Goal: Transaction & Acquisition: Book appointment/travel/reservation

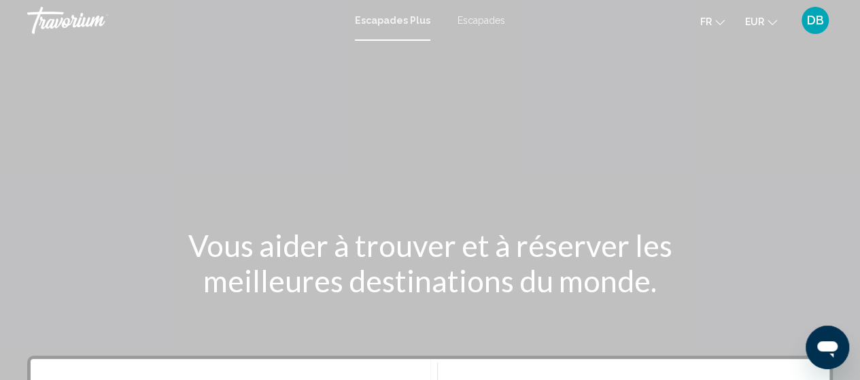
click at [466, 22] on font "Escapades" at bounding box center [481, 20] width 48 height 11
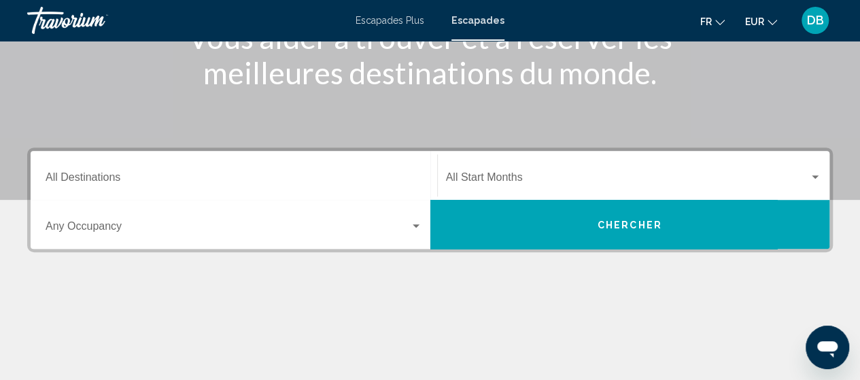
scroll to position [217, 0]
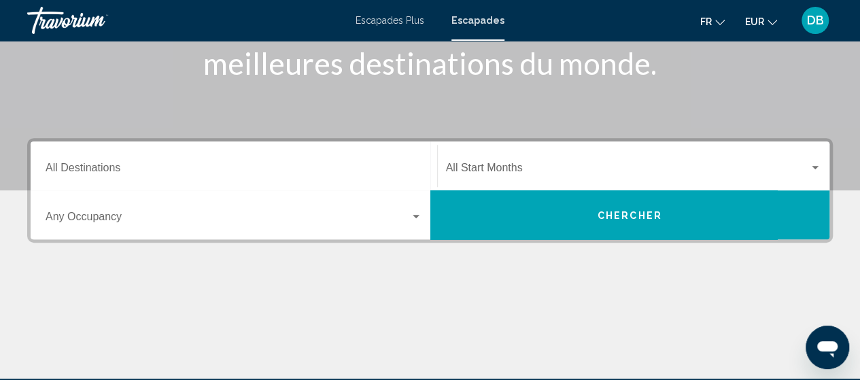
click at [106, 162] on div "Destination All Destinations" at bounding box center [234, 166] width 377 height 43
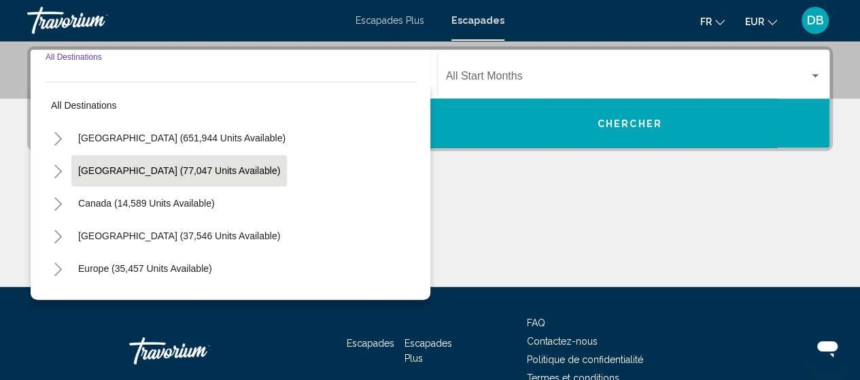
scroll to position [311, 0]
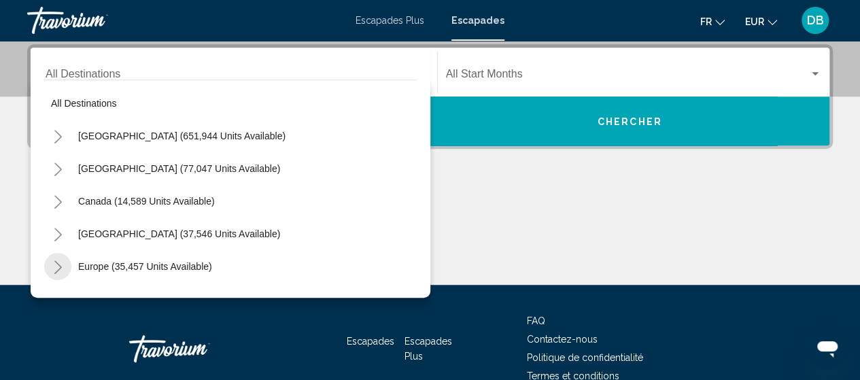
click at [52, 268] on button "Toggle Europe (35,457 units available)" at bounding box center [57, 266] width 27 height 27
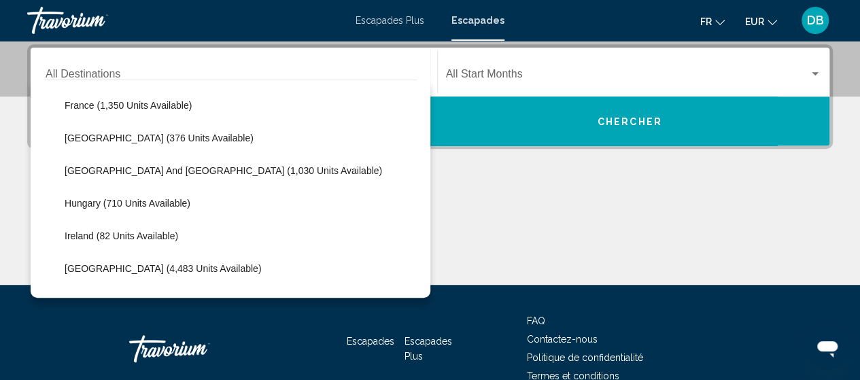
scroll to position [335, 0]
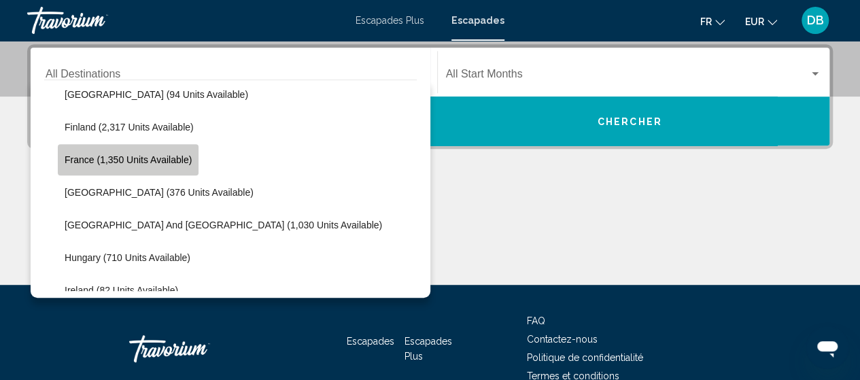
click at [67, 160] on span "France (1,350 units available)" at bounding box center [128, 159] width 127 height 11
type input "**********"
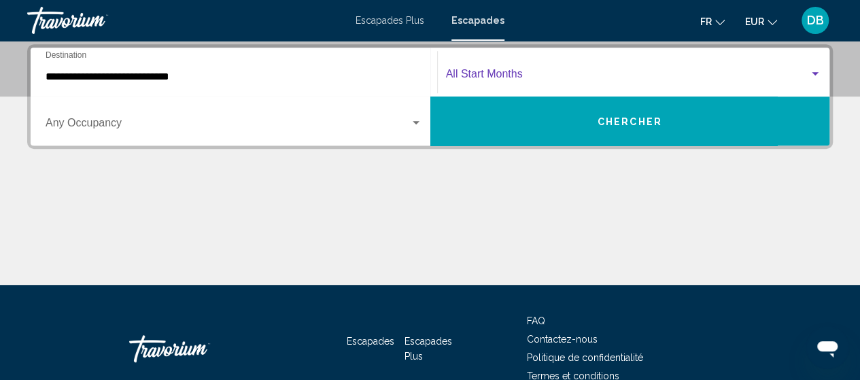
click at [462, 76] on span "Search widget" at bounding box center [628, 77] width 364 height 12
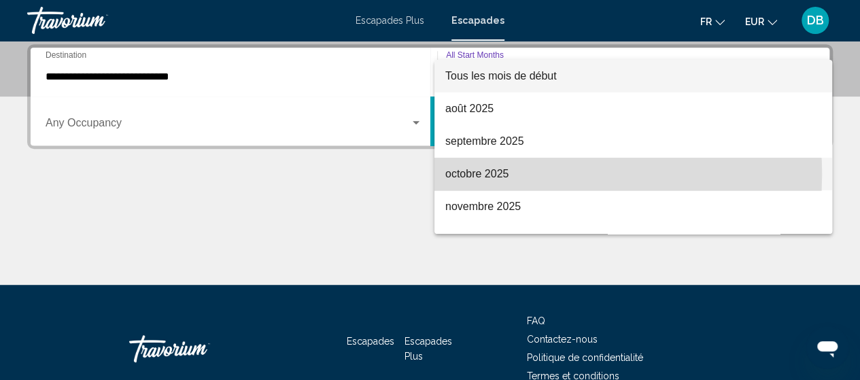
click at [449, 175] on font "octobre 2025" at bounding box center [476, 174] width 63 height 12
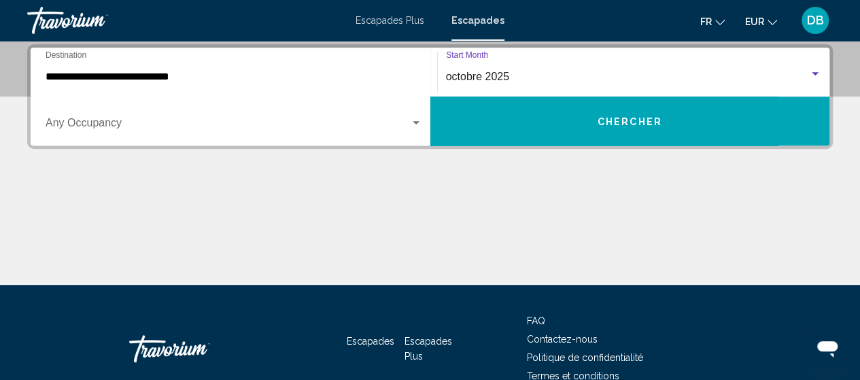
click at [276, 120] on span "Search widget" at bounding box center [228, 126] width 364 height 12
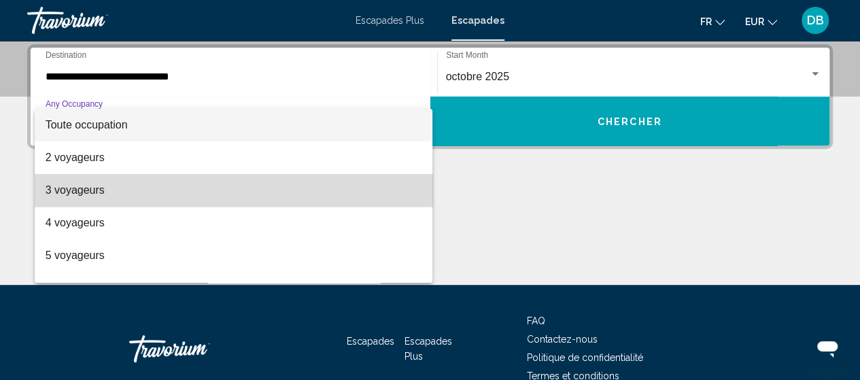
click at [260, 184] on span "3 voyageurs" at bounding box center [234, 190] width 377 height 33
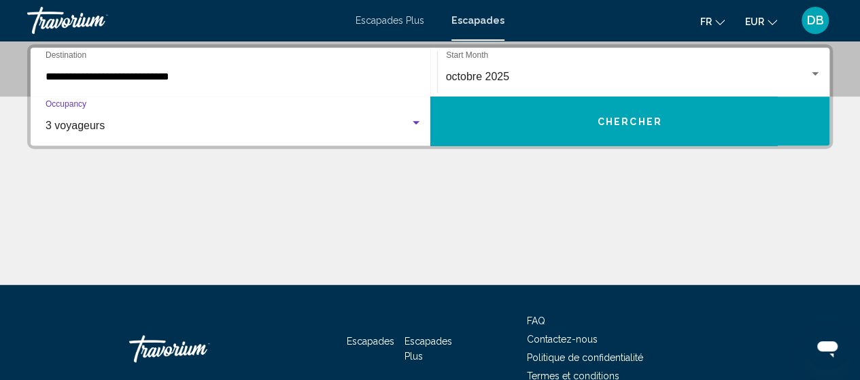
click at [483, 111] on button "Chercher" at bounding box center [630, 121] width 400 height 49
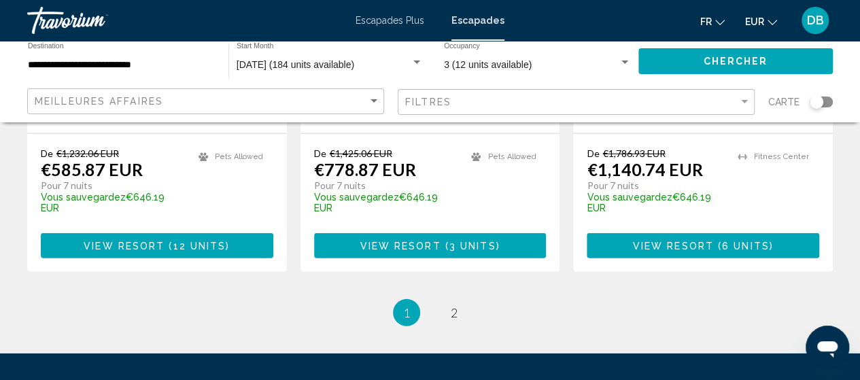
scroll to position [1911, 0]
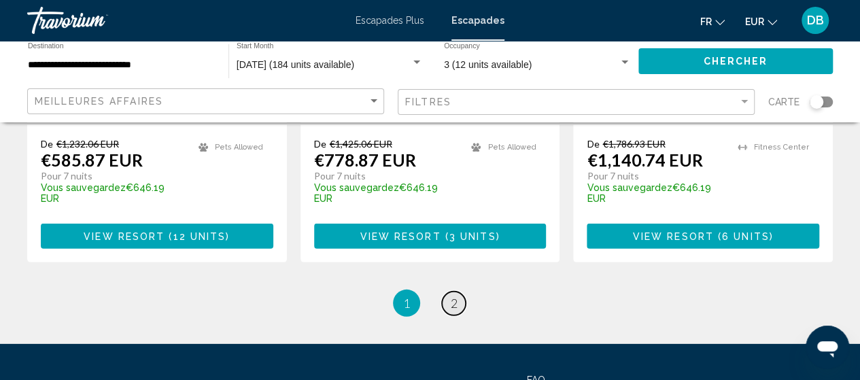
click at [451, 296] on span "2" at bounding box center [454, 303] width 7 height 15
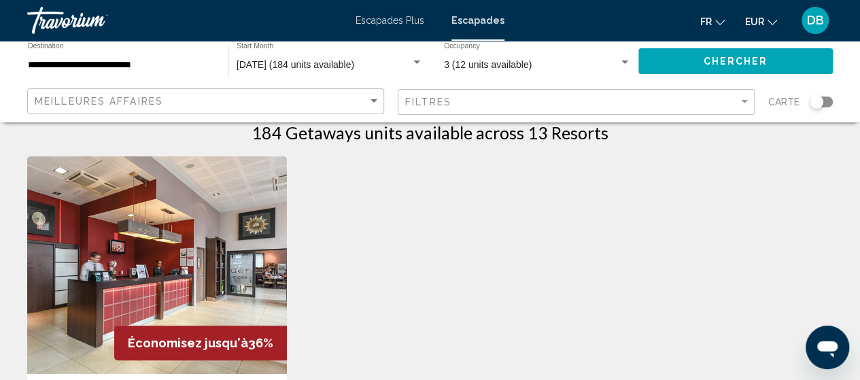
scroll to position [154, 0]
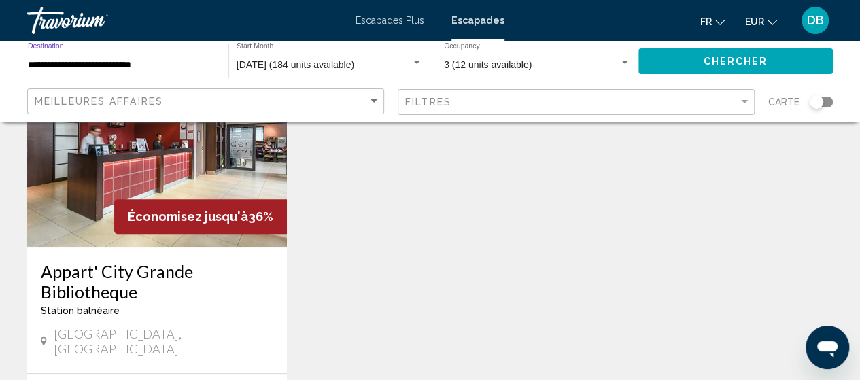
click at [112, 65] on input "**********" at bounding box center [121, 65] width 187 height 11
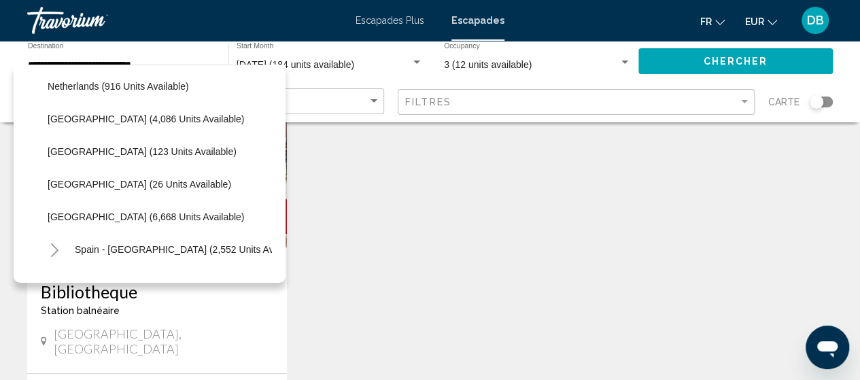
scroll to position [595, 0]
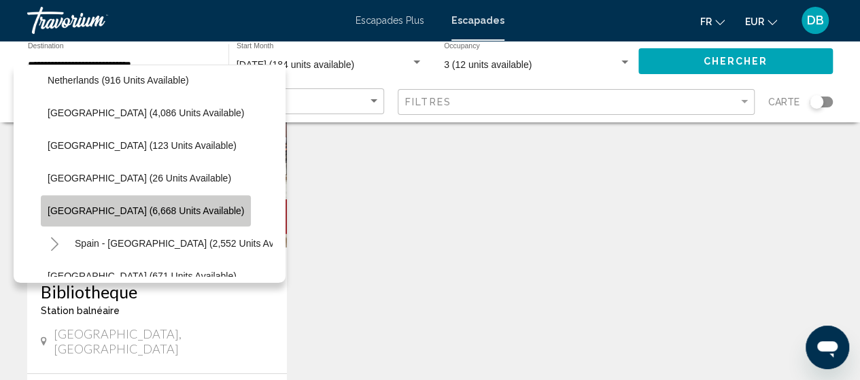
click at [151, 206] on span "[GEOGRAPHIC_DATA] (6,668 units available)" at bounding box center [146, 210] width 196 height 11
type input "**********"
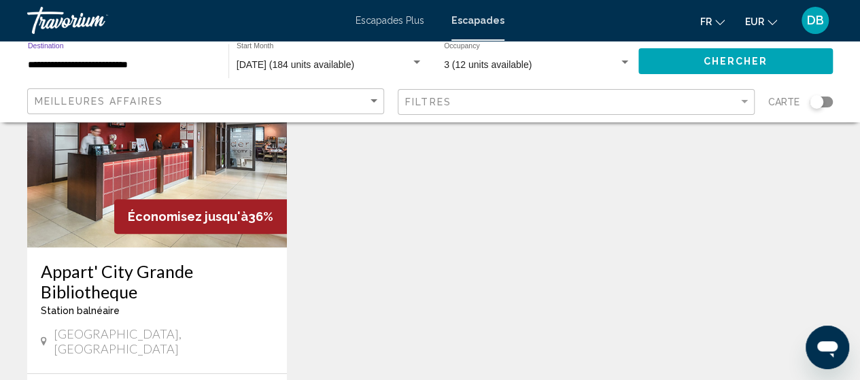
click at [684, 56] on button "Chercher" at bounding box center [735, 60] width 194 height 25
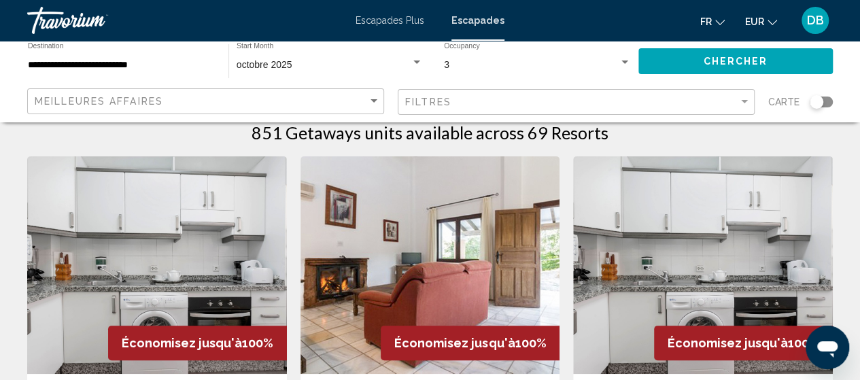
scroll to position [136, 0]
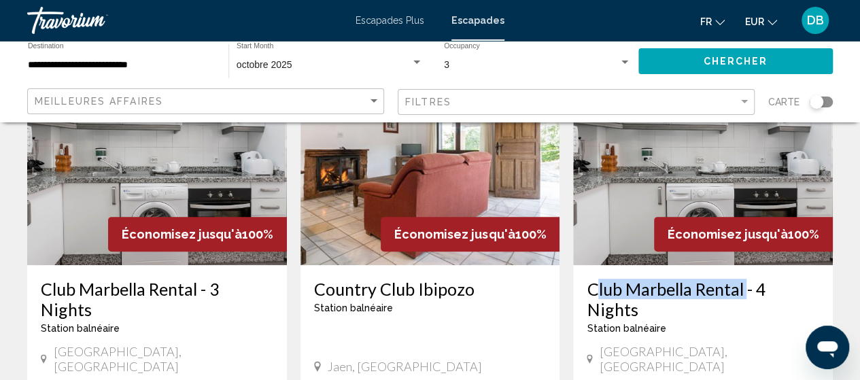
drag, startPoint x: 580, startPoint y: 288, endPoint x: 744, endPoint y: 297, distance: 163.4
click at [744, 297] on div "Club Marbella Rental - 4 Nights Station balnéaire - Ceci est une station d'adul…" at bounding box center [703, 328] width 260 height 126
click at [744, 297] on h3 "Club Marbella Rental - 4 Nights" at bounding box center [703, 299] width 232 height 41
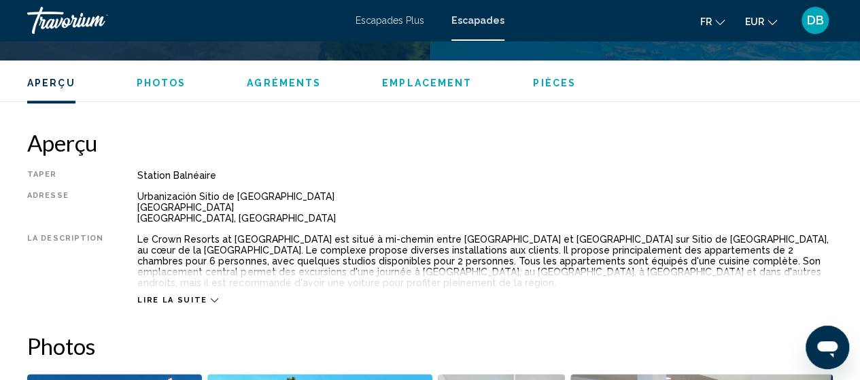
scroll to position [680, 0]
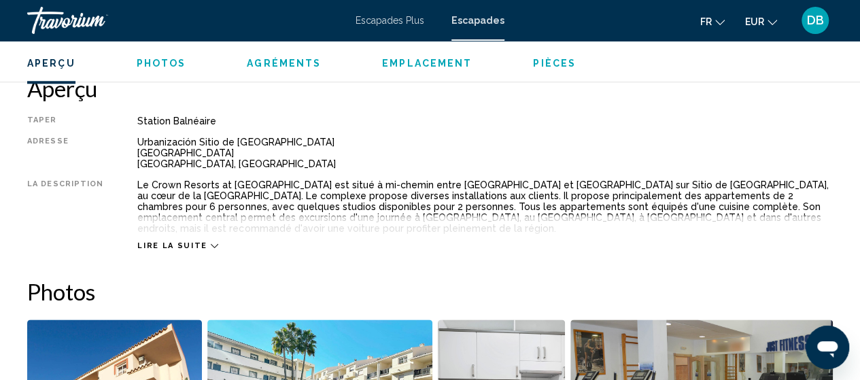
click at [166, 241] on span "Lire la suite" at bounding box center [171, 245] width 69 height 9
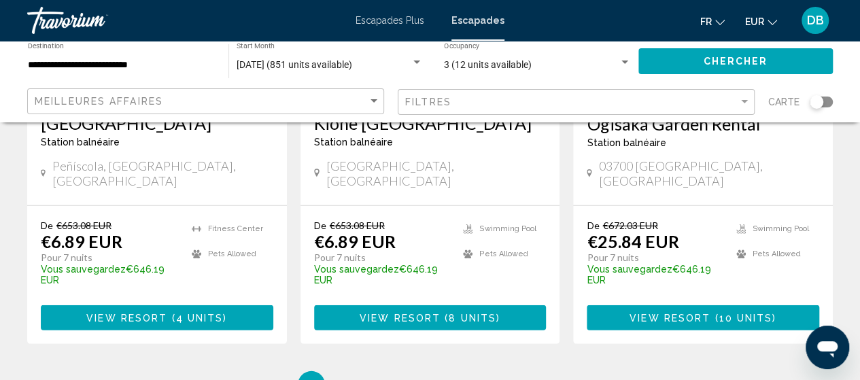
scroll to position [1902, 0]
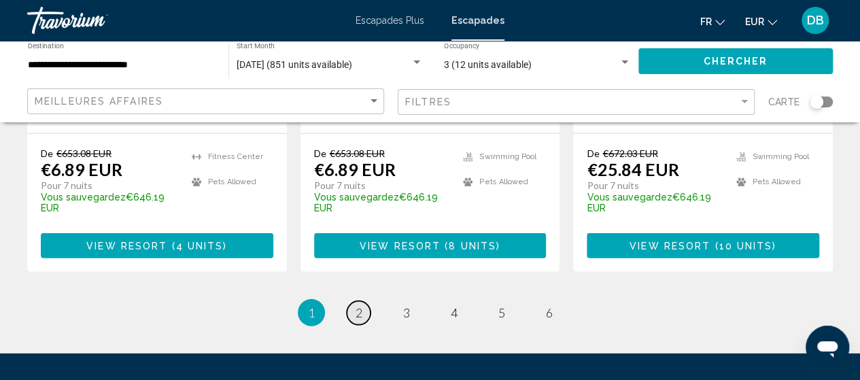
click at [353, 301] on link "page 2" at bounding box center [359, 313] width 24 height 24
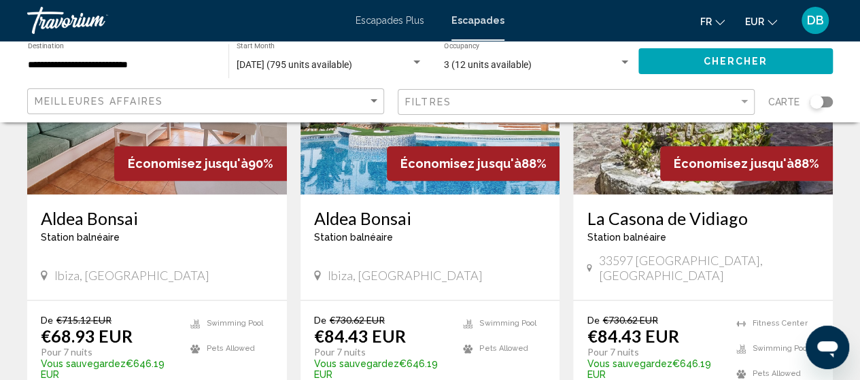
scroll to position [743, 0]
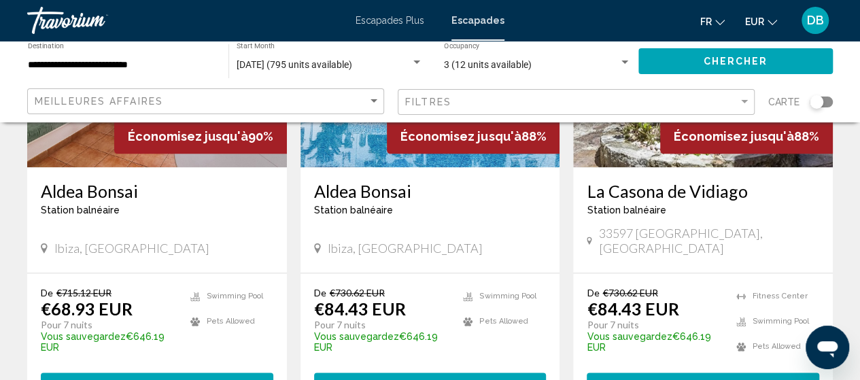
click at [87, 181] on h3 "Aldea Bonsai" at bounding box center [157, 191] width 232 height 20
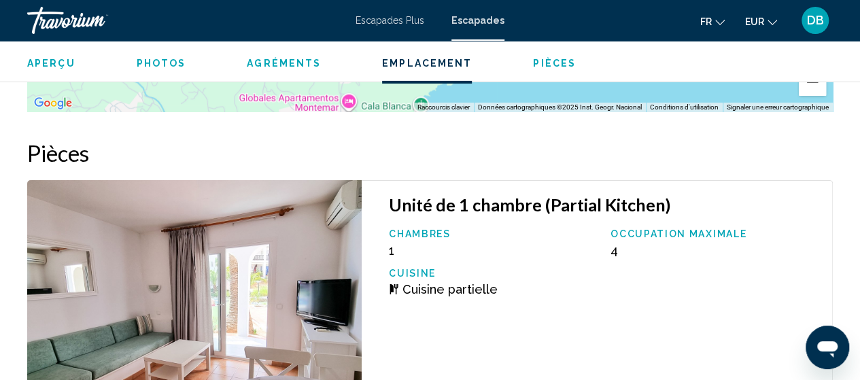
scroll to position [2294, 0]
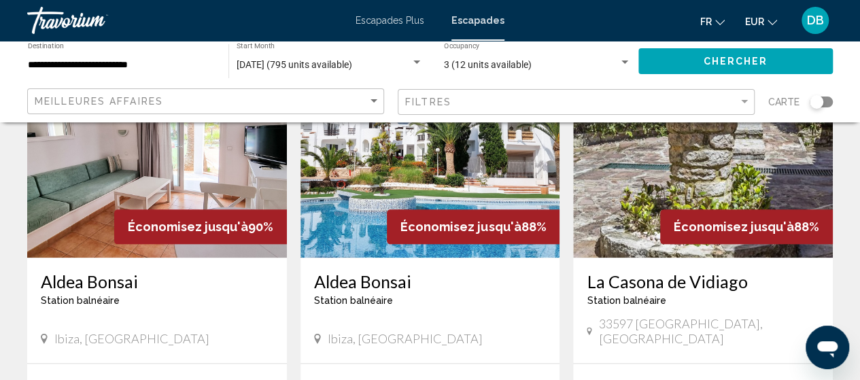
scroll to position [680, 0]
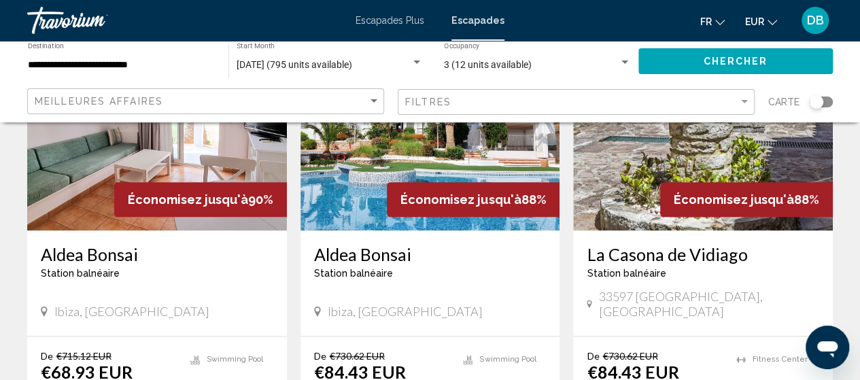
click at [353, 244] on h3 "Aldea Bonsai" at bounding box center [430, 254] width 232 height 20
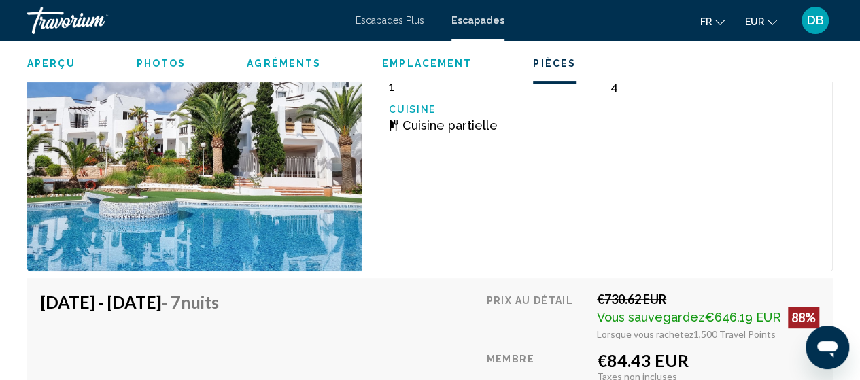
scroll to position [2729, 0]
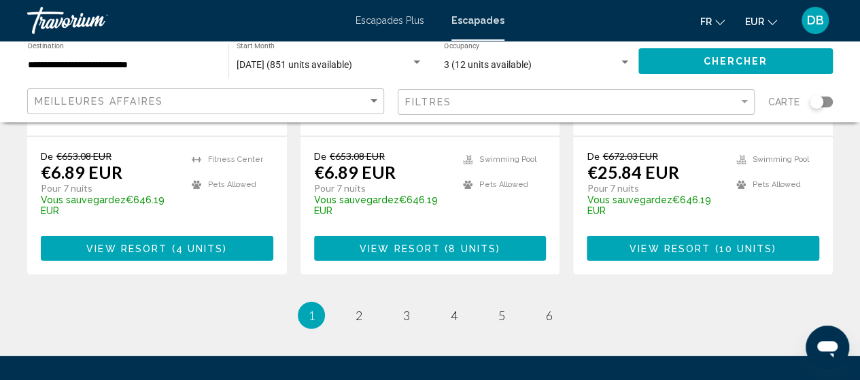
scroll to position [1938, 0]
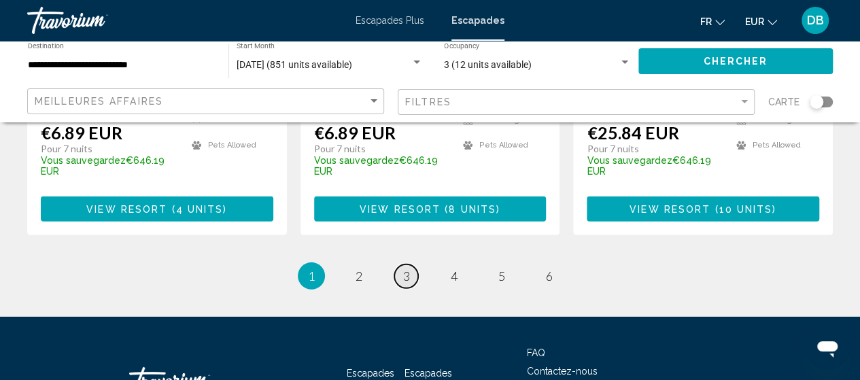
click at [405, 268] on span "3" at bounding box center [406, 275] width 7 height 15
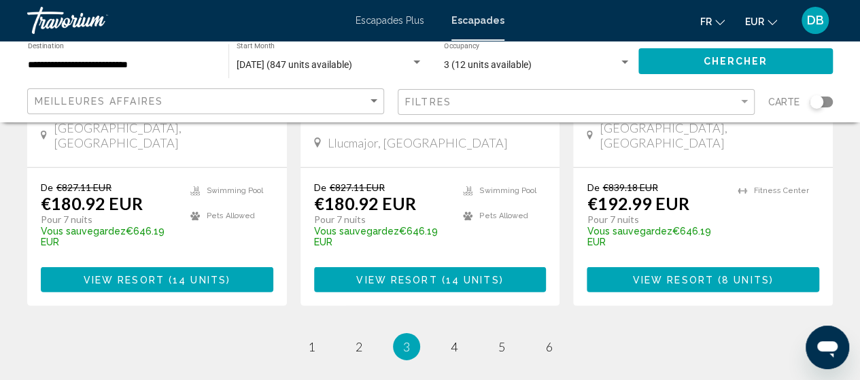
scroll to position [1980, 0]
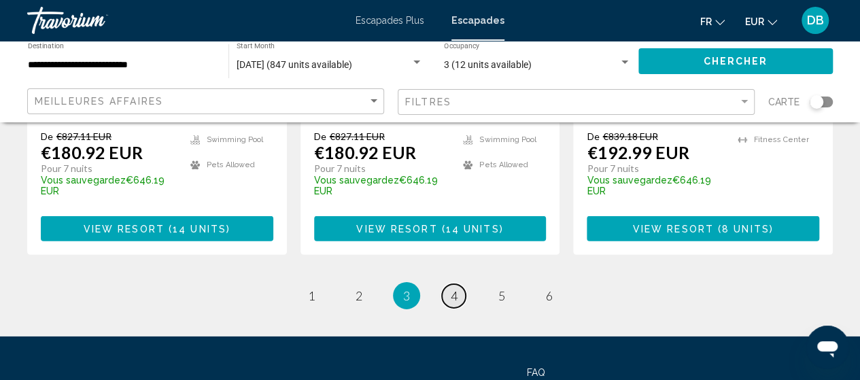
click at [451, 288] on span "4" at bounding box center [454, 295] width 7 height 15
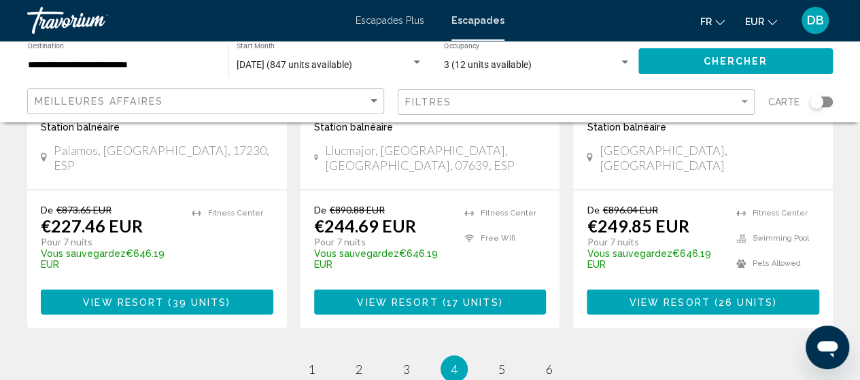
scroll to position [1876, 0]
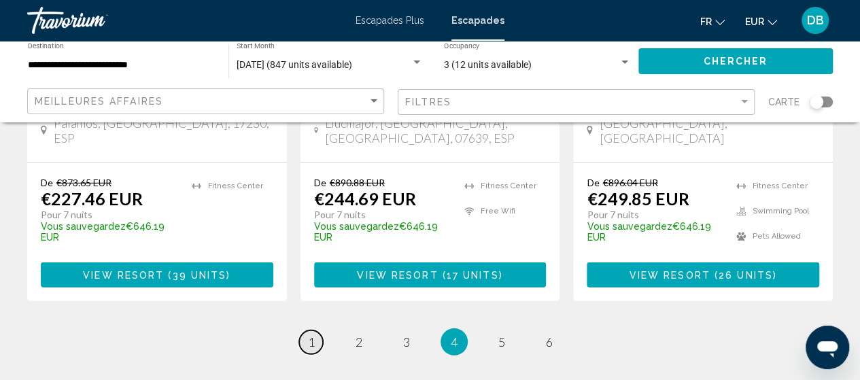
click at [315, 330] on link "page 1" at bounding box center [311, 342] width 24 height 24
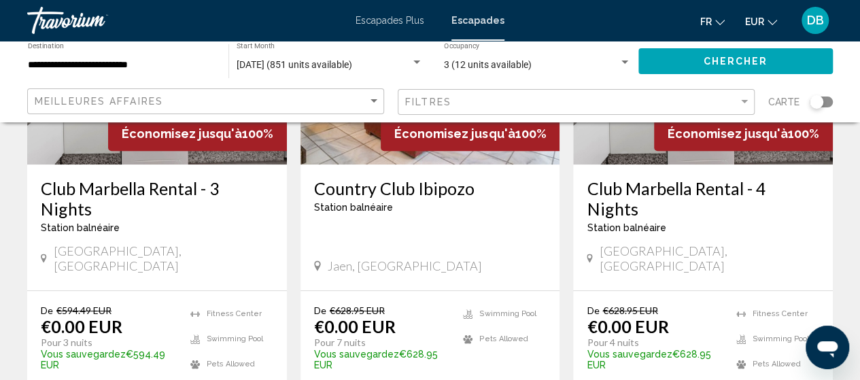
scroll to position [217, 0]
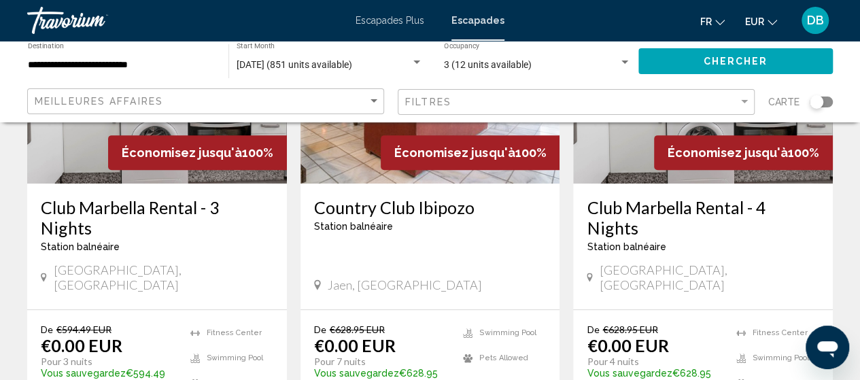
click at [601, 217] on h3 "Club Marbella Rental - 4 Nights" at bounding box center [703, 217] width 232 height 41
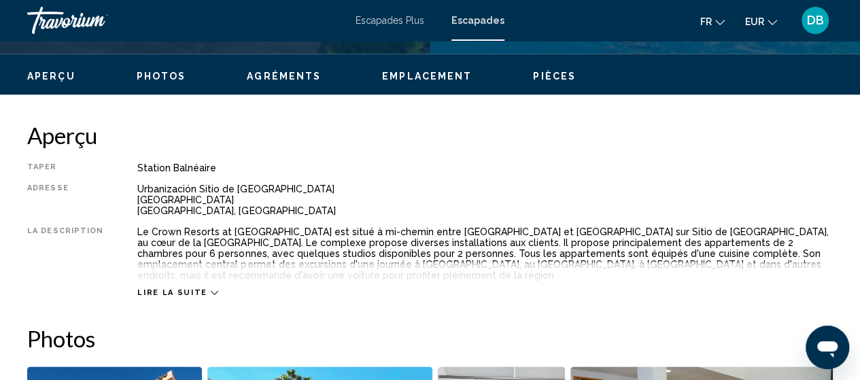
scroll to position [636, 0]
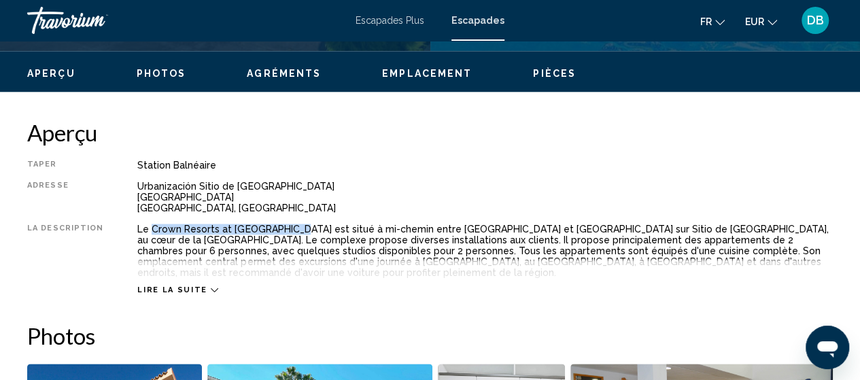
drag, startPoint x: 286, startPoint y: 224, endPoint x: 148, endPoint y: 230, distance: 138.1
click at [148, 230] on div "Le Crown Resorts at [GEOGRAPHIC_DATA] est situé à mi-chemin entre [GEOGRAPHIC_D…" at bounding box center [484, 251] width 695 height 54
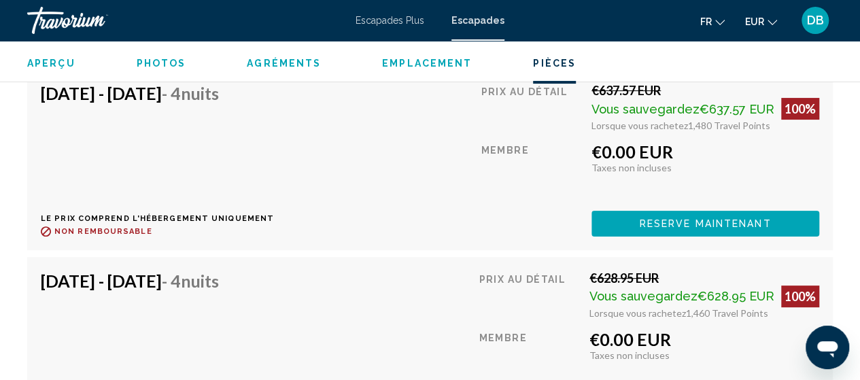
scroll to position [2646, 0]
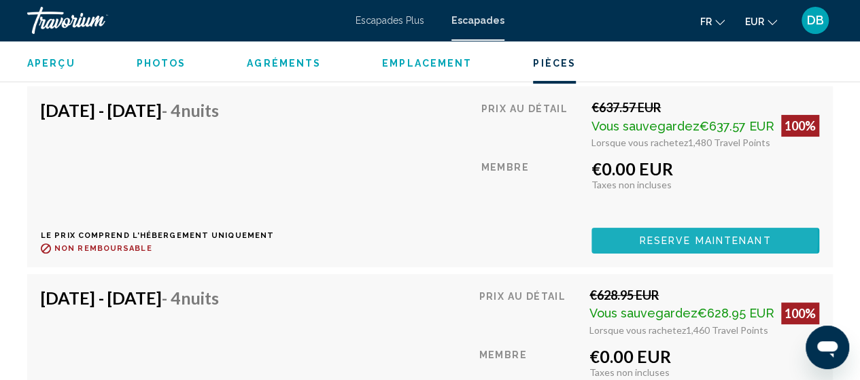
click at [669, 236] on span "Reserve maintenant" at bounding box center [706, 241] width 132 height 11
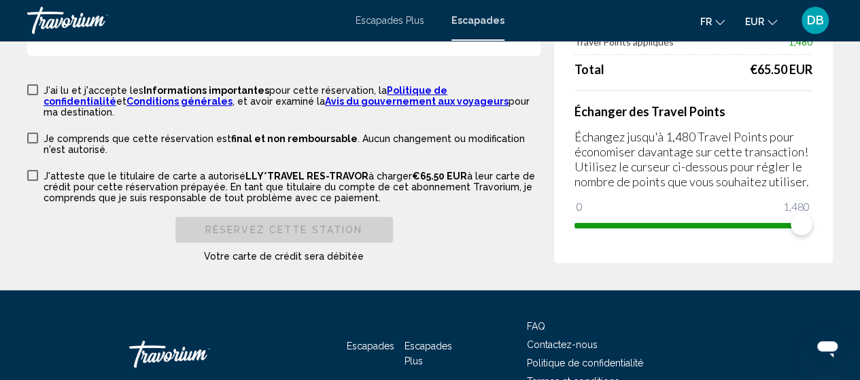
scroll to position [2678, 0]
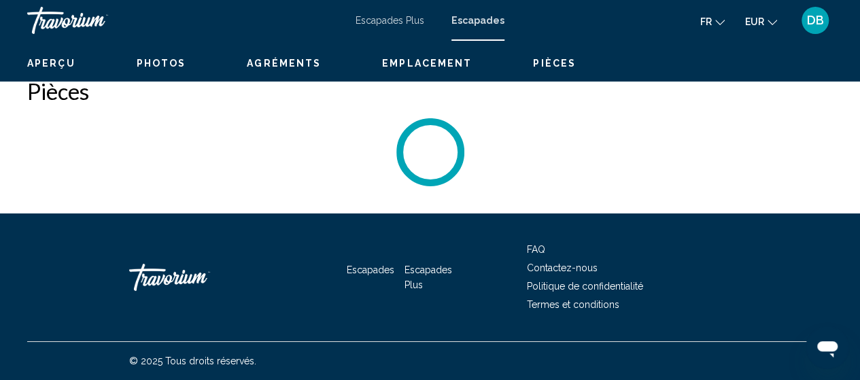
scroll to position [173, 0]
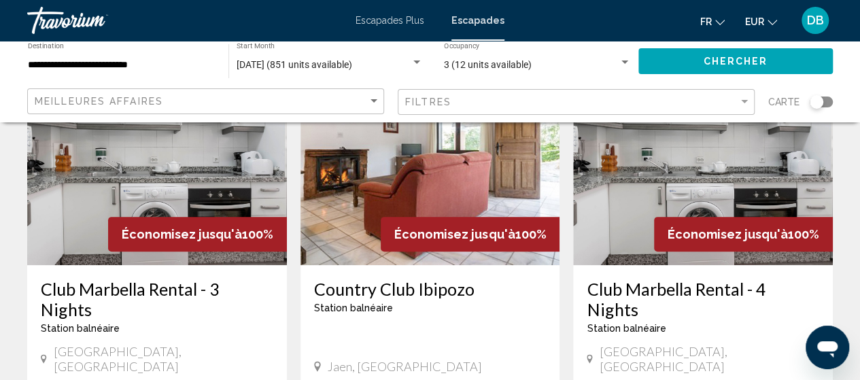
scroll to position [190, 0]
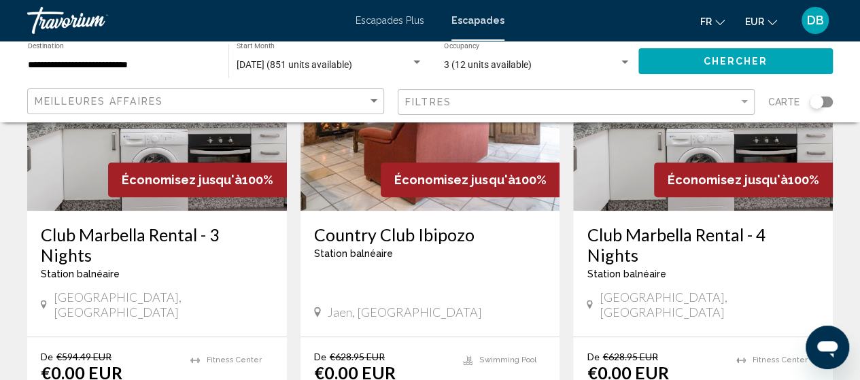
click at [141, 232] on h3 "Club Marbella Rental - 3 Nights" at bounding box center [157, 244] width 232 height 41
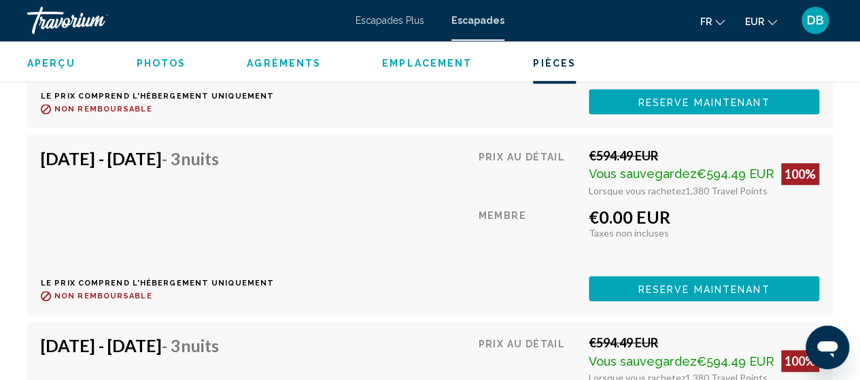
scroll to position [2999, 0]
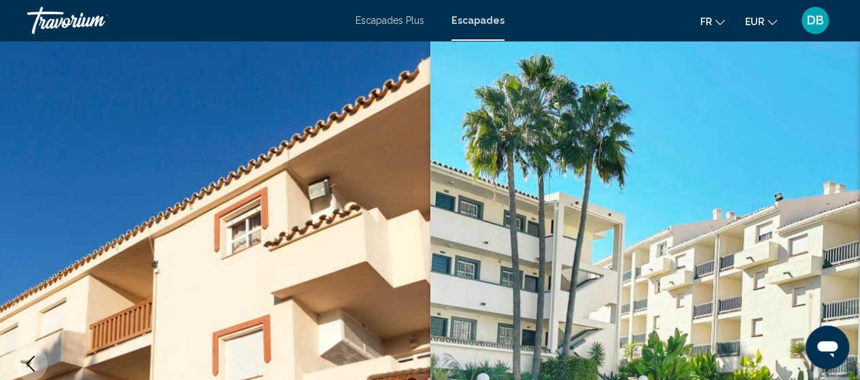
scroll to position [173, 0]
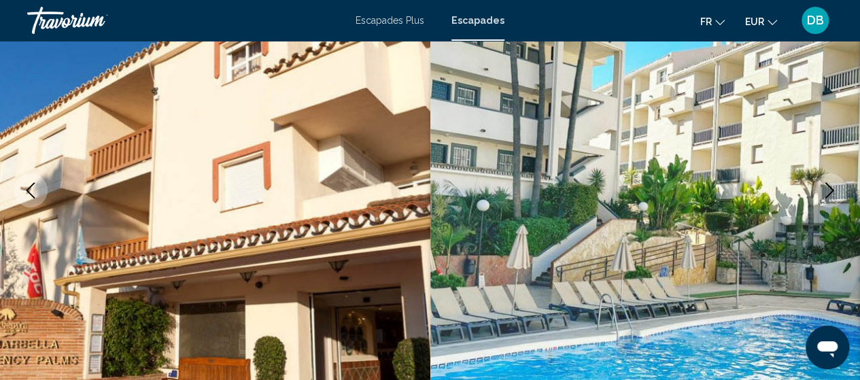
click at [782, 276] on img "Contenu principal" at bounding box center [645, 190] width 430 height 646
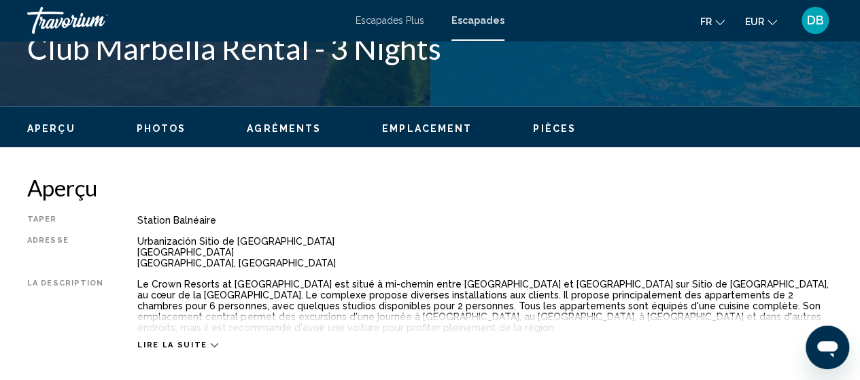
scroll to position [626, 0]
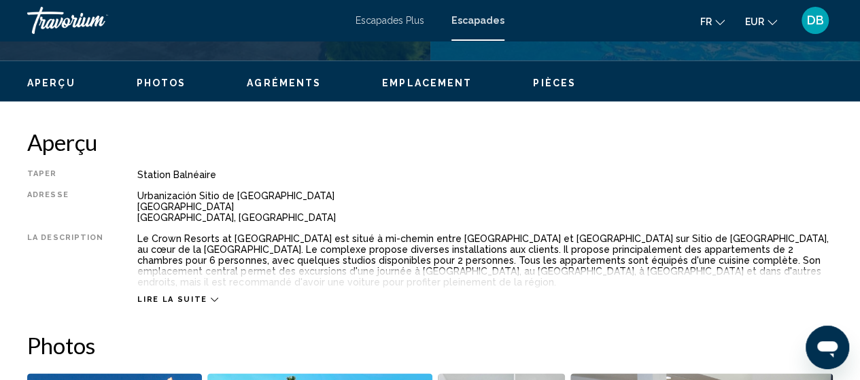
click at [155, 84] on span "Photos" at bounding box center [162, 82] width 50 height 11
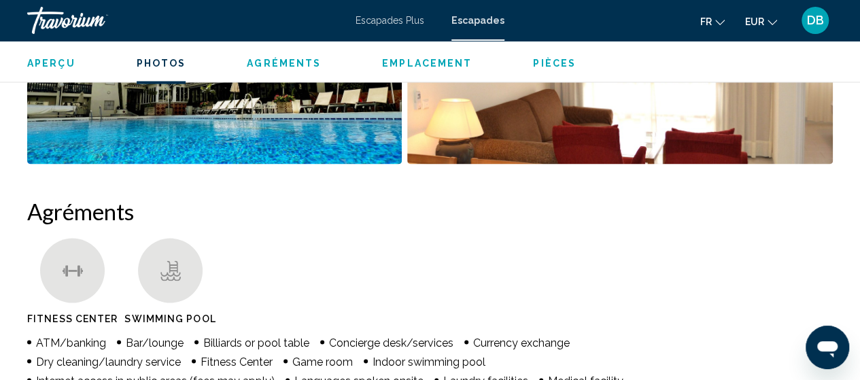
scroll to position [1200, 0]
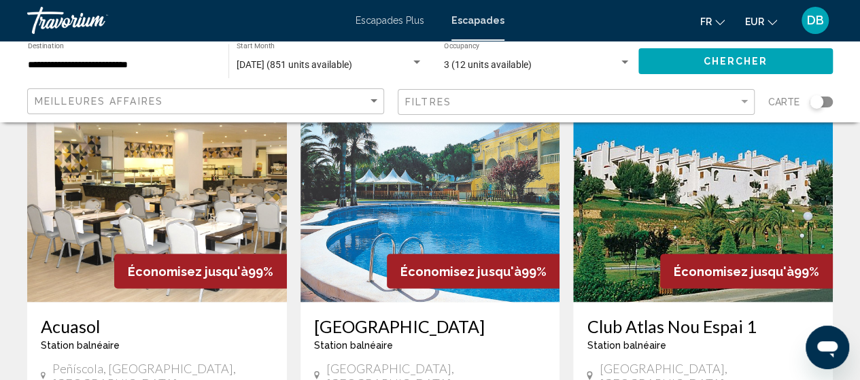
scroll to position [1159, 0]
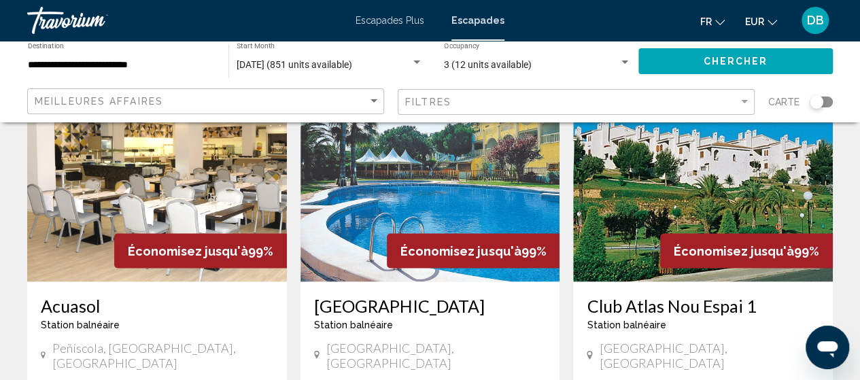
click at [60, 295] on h3 "Acuasol" at bounding box center [157, 305] width 232 height 20
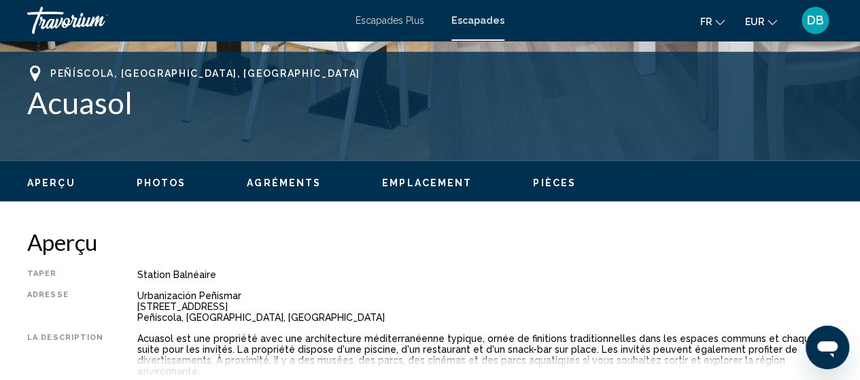
scroll to position [635, 0]
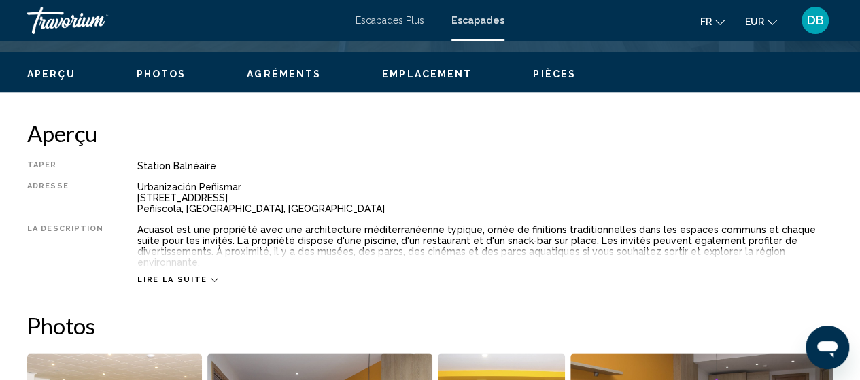
click at [165, 275] on span "Lire la suite" at bounding box center [171, 279] width 69 height 9
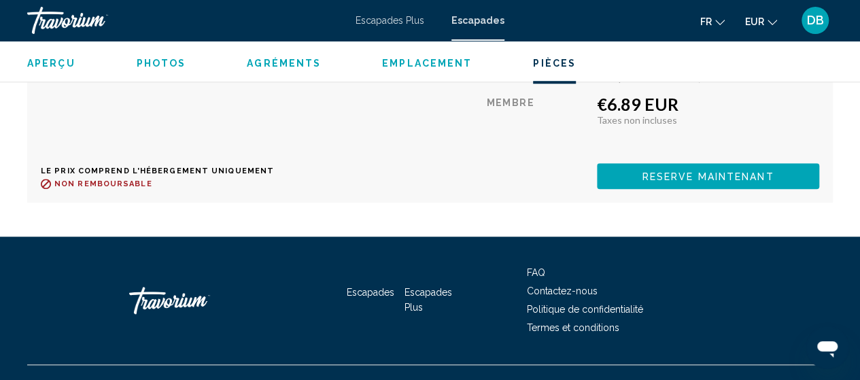
scroll to position [3080, 0]
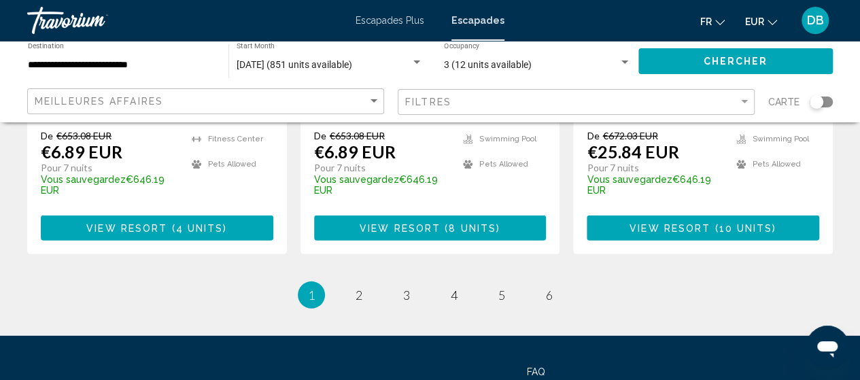
scroll to position [1938, 0]
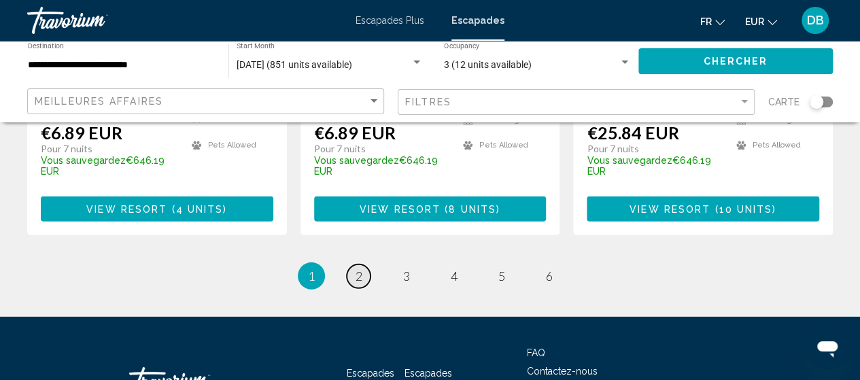
click at [356, 268] on span "2" at bounding box center [358, 275] width 7 height 15
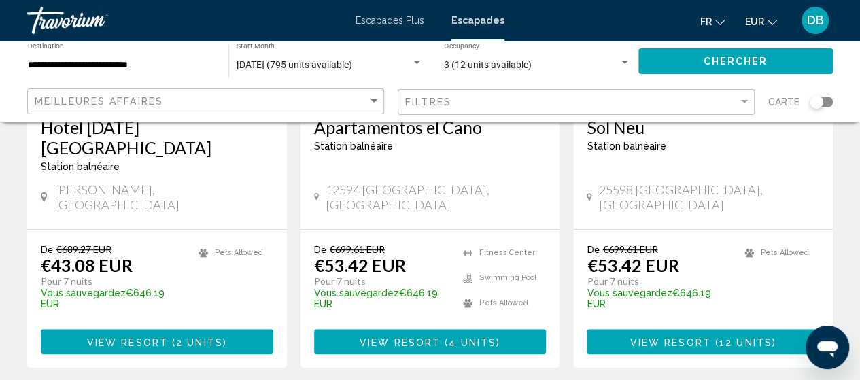
scroll to position [299, 0]
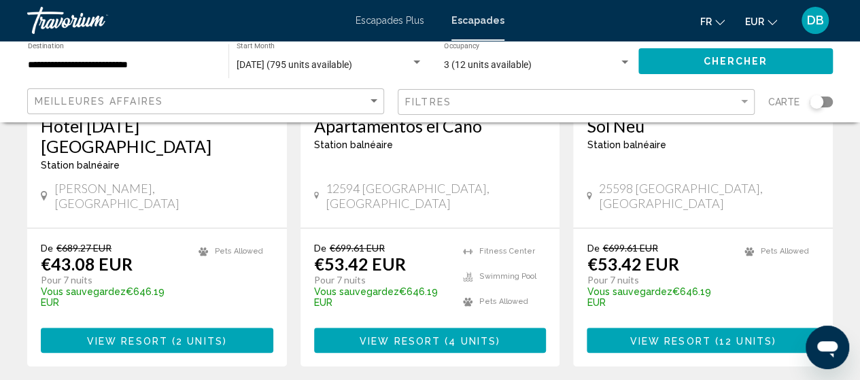
click at [177, 335] on span "2 units" at bounding box center [199, 340] width 47 height 11
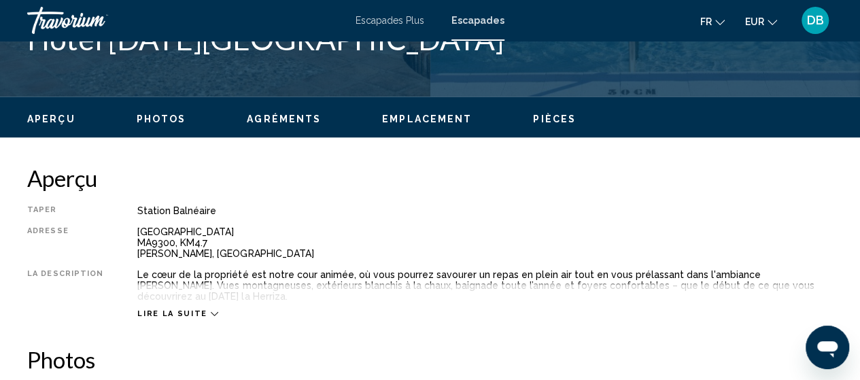
scroll to position [708, 0]
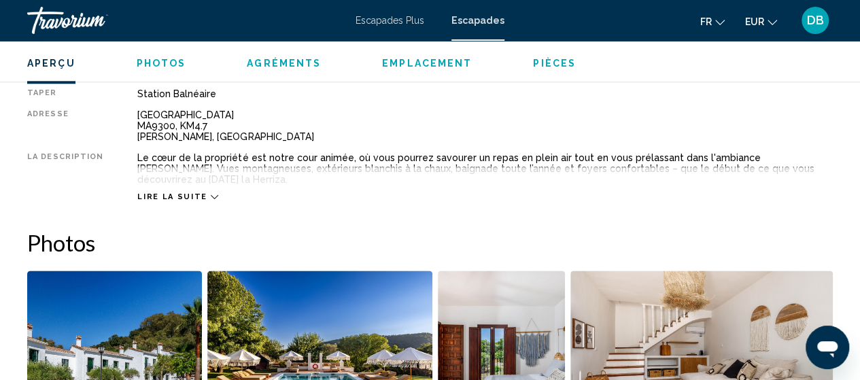
click at [162, 192] on span "Lire la suite" at bounding box center [171, 196] width 69 height 9
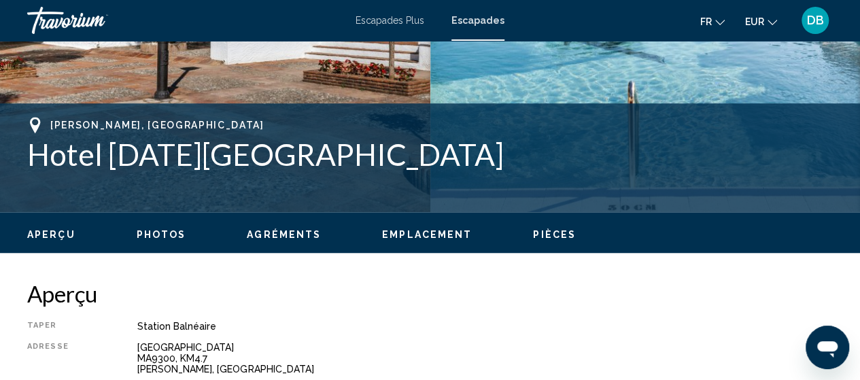
scroll to position [463, 0]
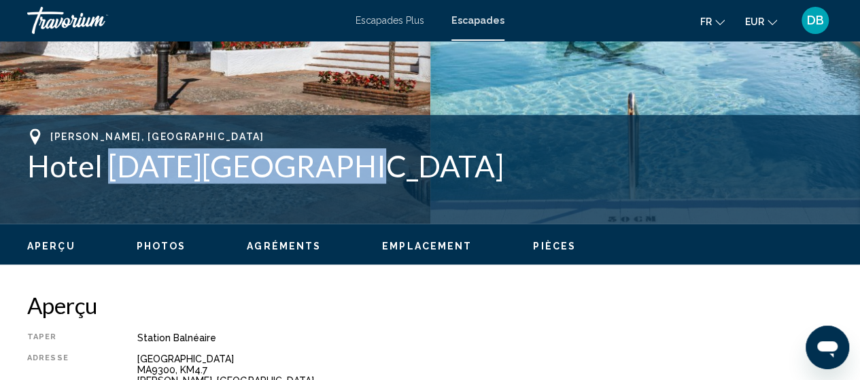
drag, startPoint x: 359, startPoint y: 176, endPoint x: 110, endPoint y: 173, distance: 248.8
click at [110, 173] on h1 "Hotel [DATE][GEOGRAPHIC_DATA]" at bounding box center [429, 165] width 805 height 35
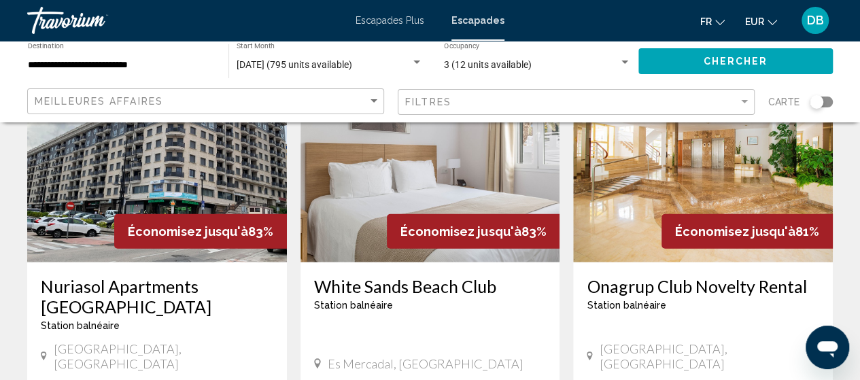
scroll to position [1639, 0]
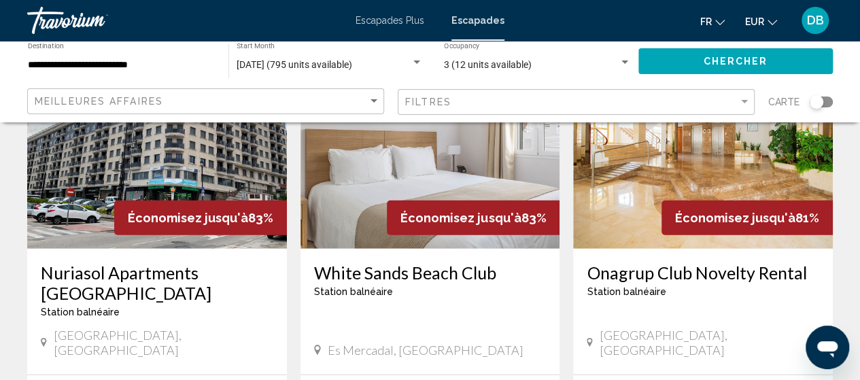
click at [459, 262] on h3 "White Sands Beach Club" at bounding box center [430, 272] width 232 height 20
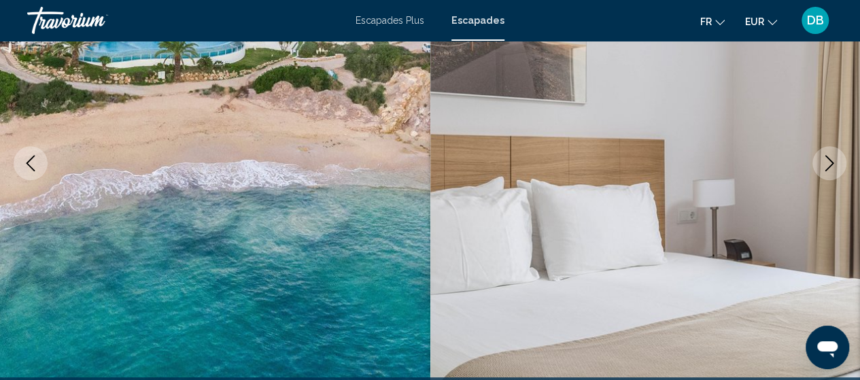
scroll to position [500, 0]
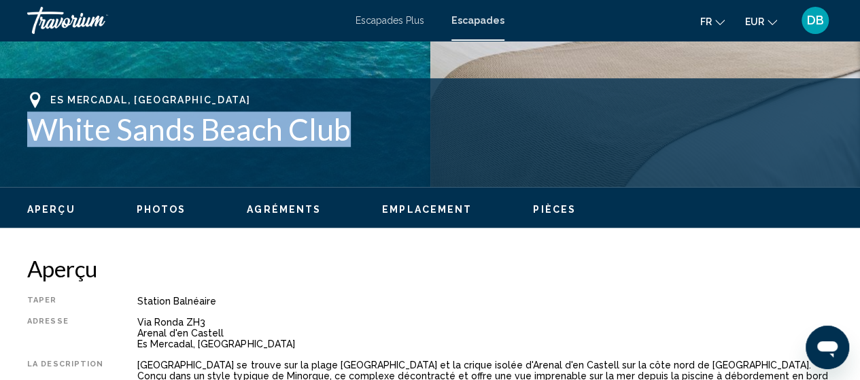
drag, startPoint x: 351, startPoint y: 130, endPoint x: 34, endPoint y: 126, distance: 316.8
click at [34, 126] on h1 "White Sands Beach Club" at bounding box center [429, 128] width 805 height 35
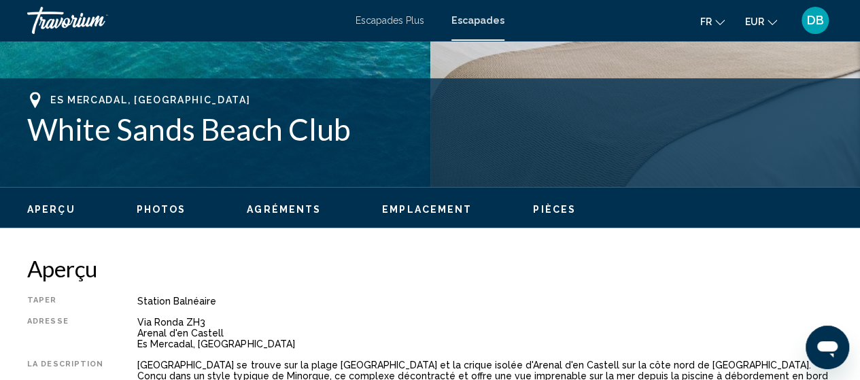
click at [34, 126] on h1 "White Sands Beach Club" at bounding box center [429, 128] width 805 height 35
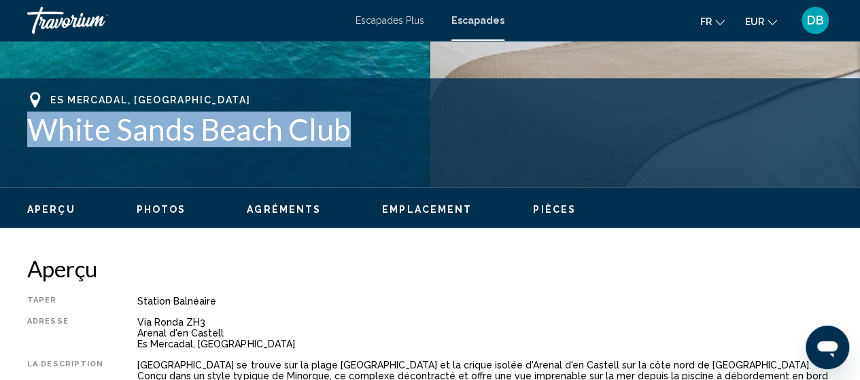
drag, startPoint x: 363, startPoint y: 139, endPoint x: 19, endPoint y: 117, distance: 344.6
click at [19, 117] on div "Es Mercadal, [GEOGRAPHIC_DATA] [GEOGRAPHIC_DATA] Adresse [GEOGRAPHIC_DATA] d'en…" at bounding box center [430, 133] width 860 height 82
copy h1 "White Sands Beach Club"
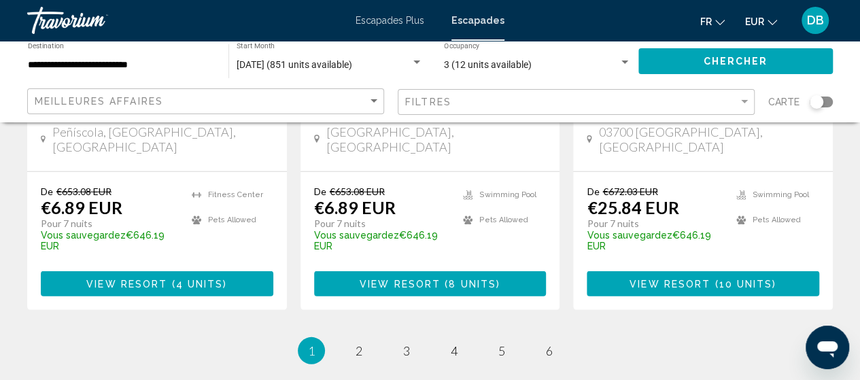
scroll to position [1876, 0]
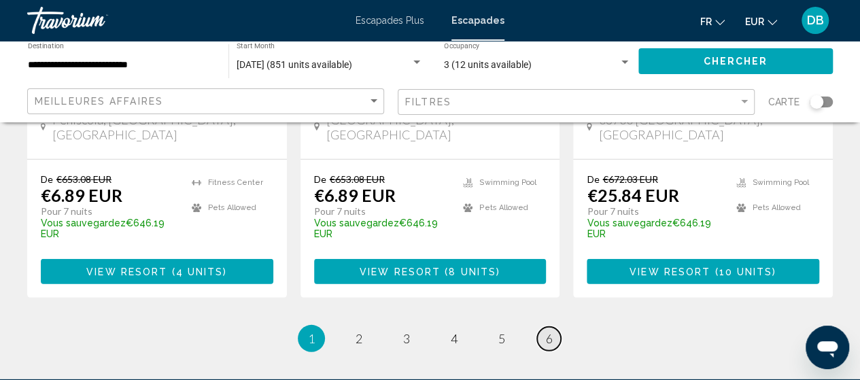
click at [546, 331] on span "6" at bounding box center [549, 338] width 7 height 15
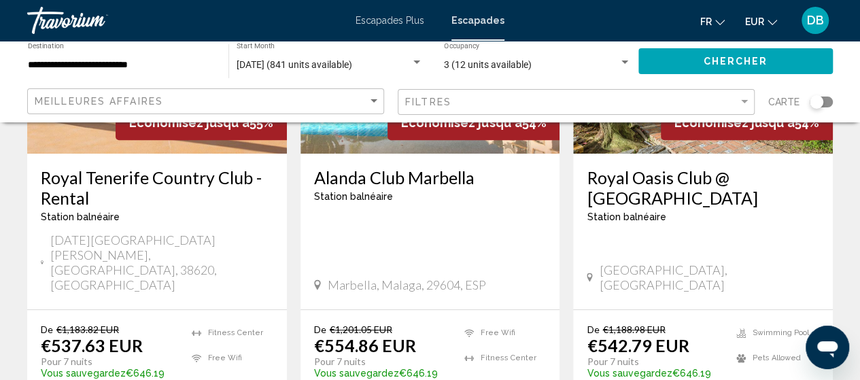
scroll to position [245, 0]
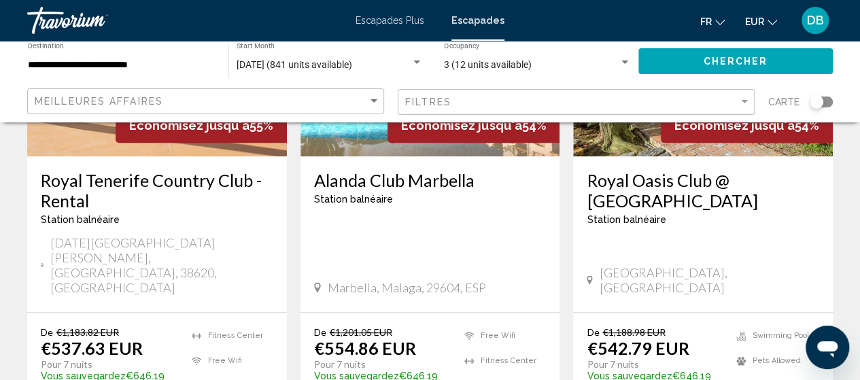
click at [409, 177] on h3 "Alanda Club Marbella" at bounding box center [430, 180] width 232 height 20
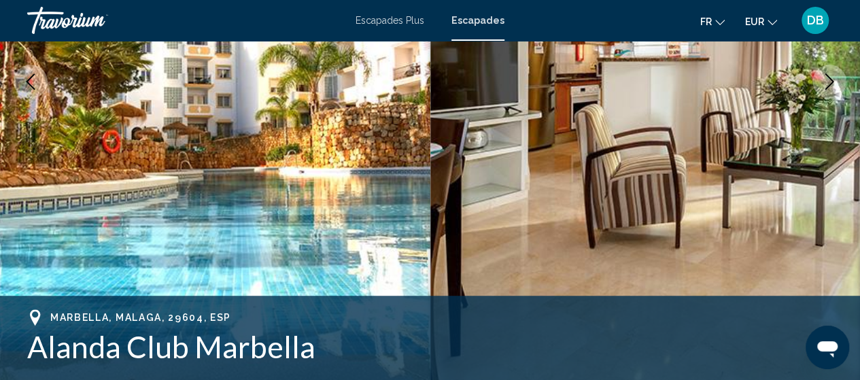
scroll to position [309, 0]
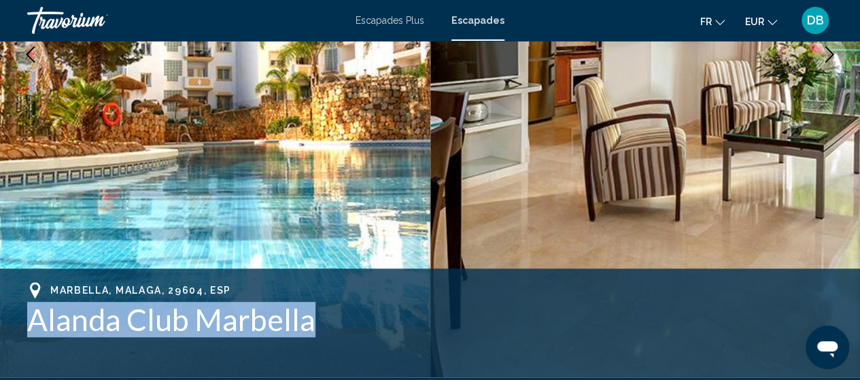
drag, startPoint x: 307, startPoint y: 334, endPoint x: 32, endPoint y: 327, distance: 274.7
click at [32, 327] on h1 "Alanda Club Marbella" at bounding box center [429, 319] width 805 height 35
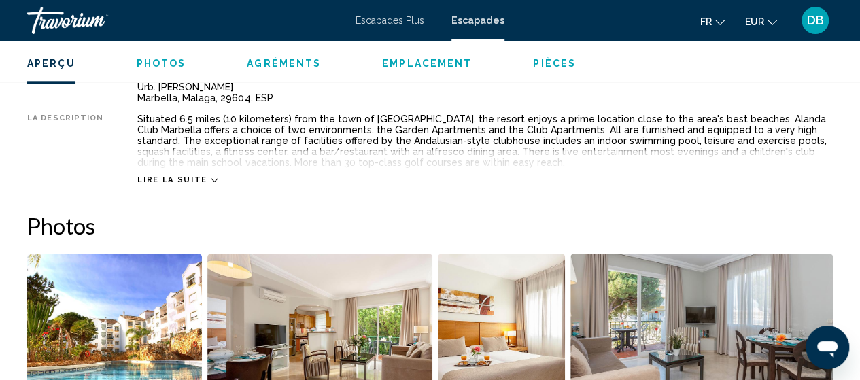
scroll to position [744, 0]
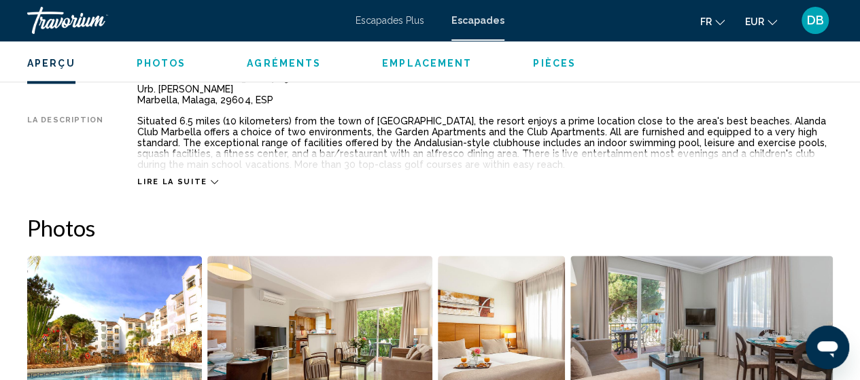
click at [186, 177] on span "Lire la suite" at bounding box center [171, 181] width 69 height 9
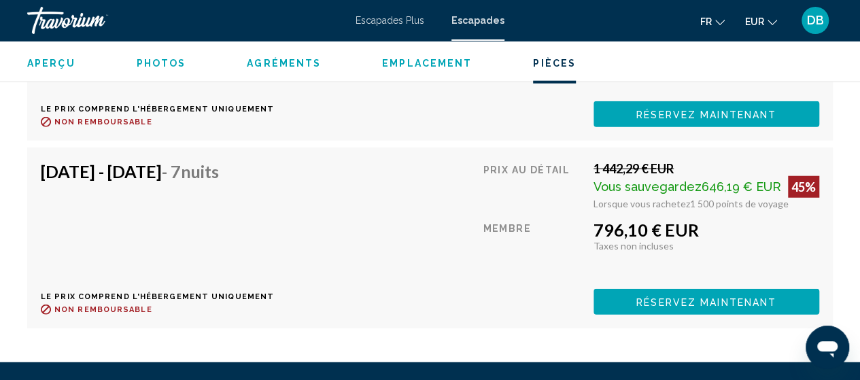
scroll to position [4287, 0]
